Goal: Browse casually

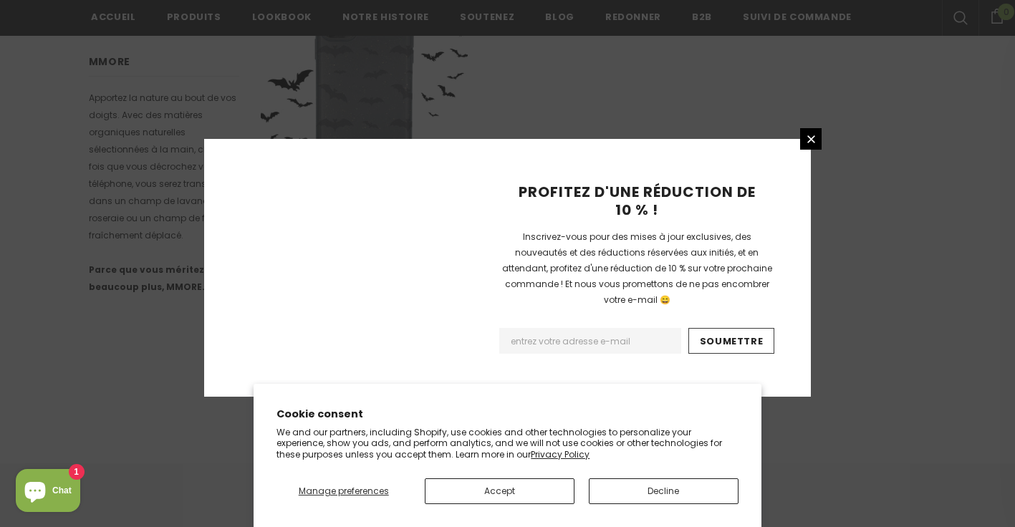
scroll to position [1052, 0]
